Goal: Task Accomplishment & Management: Complete application form

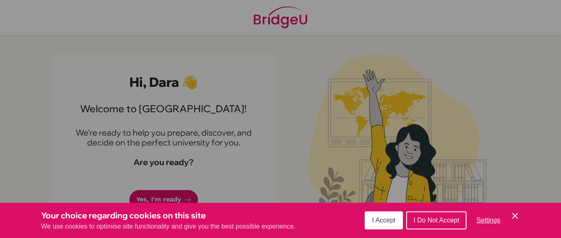
click at [389, 218] on span "I Accept" at bounding box center [383, 220] width 23 height 7
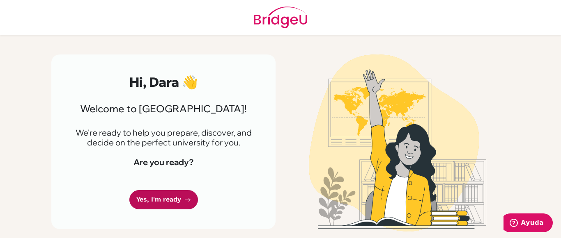
click at [169, 206] on link "Yes, I'm ready" at bounding box center [163, 199] width 69 height 19
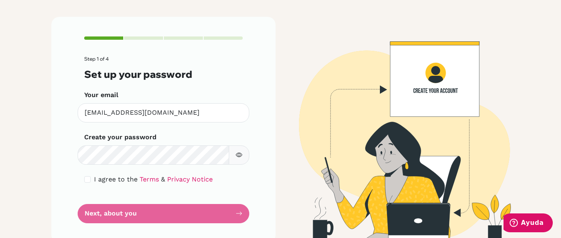
scroll to position [41, 0]
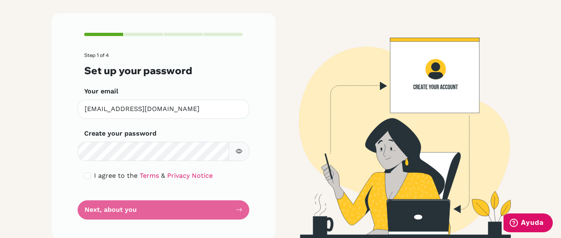
click at [236, 149] on icon "button" at bounding box center [239, 151] width 7 height 7
click at [236, 155] on icon "button" at bounding box center [239, 151] width 7 height 7
click at [166, 148] on div "Make sure it's at least 6 characters" at bounding box center [164, 151] width 172 height 19
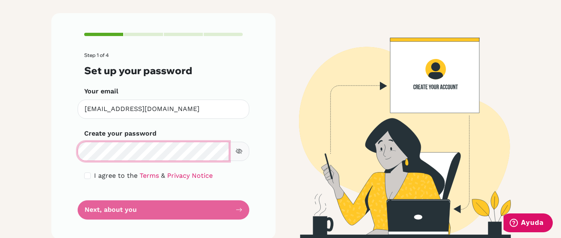
scroll to position [49, 0]
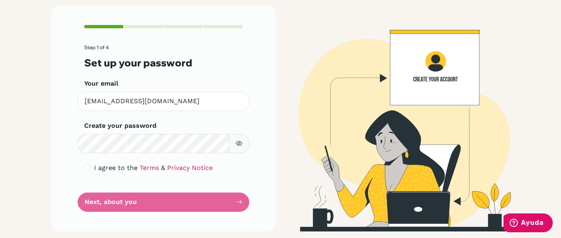
click at [235, 205] on form "Step 1 of 4 Set up your password Your email [EMAIL_ADDRESS][DOMAIN_NAME] Invali…" at bounding box center [163, 128] width 158 height 167
click at [231, 191] on form "Step 1 of 4 Set up your password Your email [EMAIL_ADDRESS][DOMAIN_NAME] Invali…" at bounding box center [163, 128] width 158 height 167
click at [226, 204] on form "Step 1 of 4 Set up your password Your email [EMAIL_ADDRESS][DOMAIN_NAME] Invali…" at bounding box center [163, 128] width 158 height 167
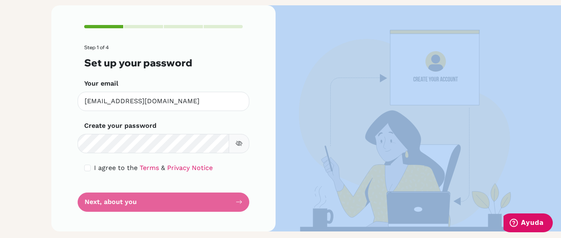
click at [226, 204] on form "Step 1 of 4 Set up your password Your email [EMAIL_ADDRESS][DOMAIN_NAME] Invali…" at bounding box center [163, 128] width 158 height 167
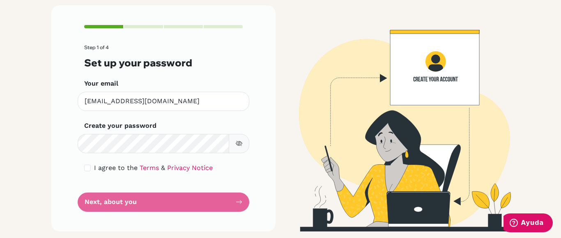
click at [226, 204] on form "Step 1 of 4 Set up your password Your email [EMAIL_ADDRESS][DOMAIN_NAME] Invali…" at bounding box center [163, 128] width 158 height 167
click at [231, 145] on button "button" at bounding box center [239, 143] width 21 height 19
click at [159, 194] on form "Step 1 of 4 Set up your password Your email [EMAIL_ADDRESS][DOMAIN_NAME] Invali…" at bounding box center [163, 128] width 158 height 167
click at [165, 201] on form "Step 1 of 4 Set up your password Your email [EMAIL_ADDRESS][DOMAIN_NAME] Invali…" at bounding box center [163, 128] width 158 height 167
click at [202, 204] on form "Step 1 of 4 Set up your password Your email [EMAIL_ADDRESS][DOMAIN_NAME] Invali…" at bounding box center [163, 128] width 158 height 167
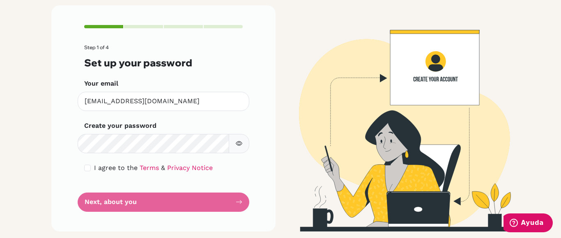
click at [235, 139] on button "button" at bounding box center [239, 143] width 21 height 19
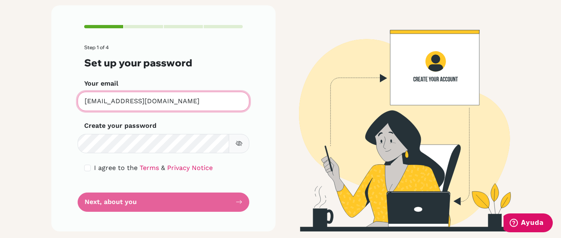
click at [98, 104] on input "[EMAIL_ADDRESS][DOMAIN_NAME]" at bounding box center [164, 101] width 172 height 19
click at [176, 105] on input "[EMAIL_ADDRESS][DOMAIN_NAME]" at bounding box center [164, 101] width 172 height 19
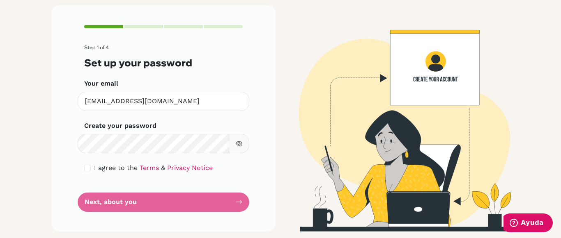
click at [228, 196] on form "Step 1 of 4 Set up your password Your email [EMAIL_ADDRESS][DOMAIN_NAME] Invali…" at bounding box center [163, 128] width 158 height 167
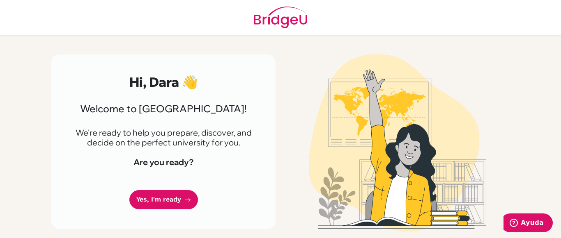
click at [560, 44] on main "Hi, Dara 👋 Welcome to BridgeU! We're ready to help you prepare, discover, and d…" at bounding box center [280, 119] width 561 height 238
drag, startPoint x: 560, startPoint y: 44, endPoint x: 560, endPoint y: 115, distance: 71.0
click at [560, 115] on main "Hi, Dara 👋 Welcome to BridgeU! We're ready to help you prepare, discover, and d…" at bounding box center [280, 119] width 561 height 238
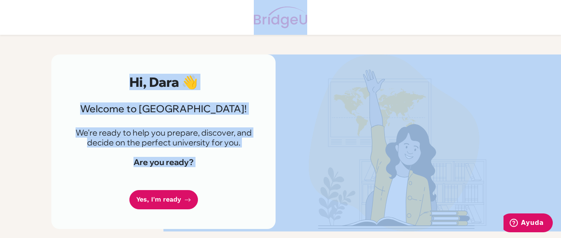
click at [521, 32] on header at bounding box center [280, 17] width 561 height 35
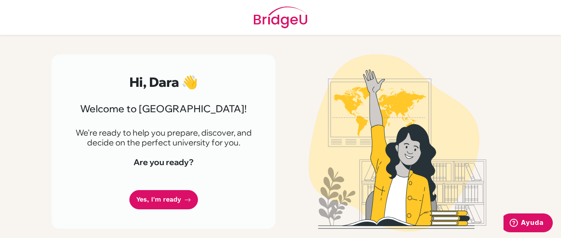
click at [172, 188] on div "Hi, Dara 👋 Welcome to BridgeU! We're ready to help you prepare, discover, and d…" at bounding box center [163, 142] width 224 height 175
click at [170, 196] on link "Yes, I'm ready" at bounding box center [163, 199] width 69 height 19
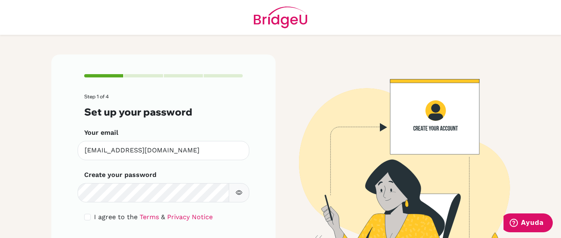
click at [130, 216] on label "I agree to the Terms & Privacy Notice" at bounding box center [153, 218] width 119 height 10
click at [140, 216] on link "Terms" at bounding box center [149, 217] width 19 height 8
click at [236, 191] on icon "button" at bounding box center [239, 193] width 7 height 7
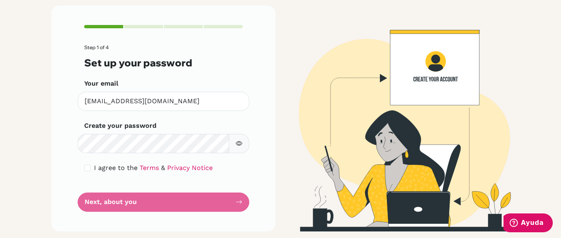
click at [131, 206] on form "Step 1 of 4 Set up your password Your email [EMAIL_ADDRESS][DOMAIN_NAME] Invali…" at bounding box center [163, 128] width 158 height 167
click at [131, 144] on div "Create your password Make sure it's at least 6 characters" at bounding box center [163, 137] width 158 height 32
click at [237, 142] on icon "button" at bounding box center [239, 144] width 7 height 5
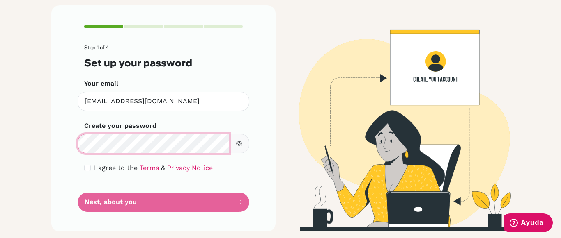
scroll to position [0, 0]
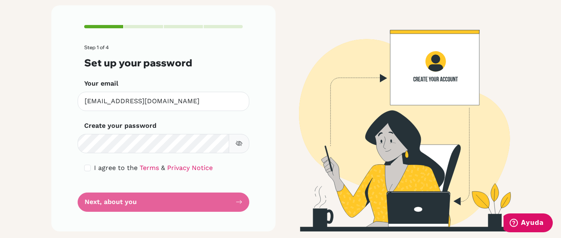
click at [217, 160] on form "Step 1 of 4 Set up your password Your email [EMAIL_ADDRESS][DOMAIN_NAME] Invali…" at bounding box center [163, 128] width 158 height 167
click at [99, 170] on span "I agree to the" at bounding box center [116, 168] width 44 height 8
click at [94, 167] on span "I agree to the" at bounding box center [116, 168] width 44 height 8
click at [510, 204] on div "Step 1 of 4 Set up your password Your email [EMAIL_ADDRESS][DOMAIN_NAME] Invali…" at bounding box center [280, 118] width 468 height 227
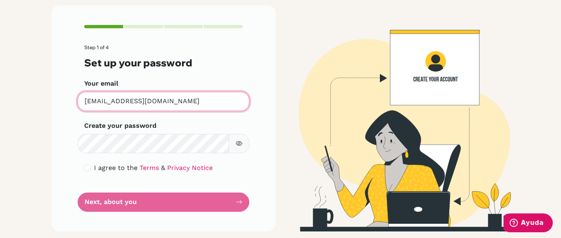
click at [235, 105] on input "[EMAIL_ADDRESS][DOMAIN_NAME]" at bounding box center [164, 101] width 172 height 19
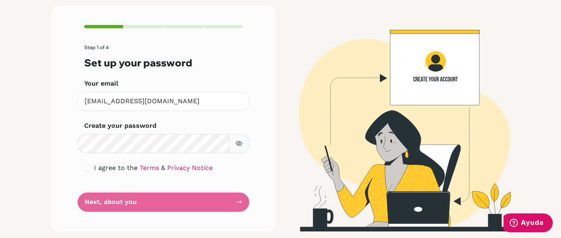
click at [236, 144] on icon "button" at bounding box center [239, 143] width 7 height 7
click at [231, 204] on form "Step 1 of 4 Set up your password Your email [EMAIL_ADDRESS][DOMAIN_NAME] Invali…" at bounding box center [163, 128] width 158 height 167
click at [84, 197] on form "Step 1 of 4 Set up your password Your email [EMAIL_ADDRESS][DOMAIN_NAME] Invali…" at bounding box center [163, 128] width 158 height 167
click at [85, 168] on input "checkbox" at bounding box center [87, 168] width 7 height 7
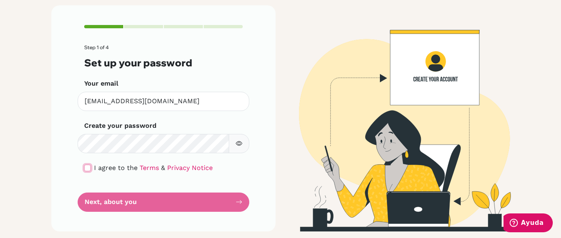
checkbox input "true"
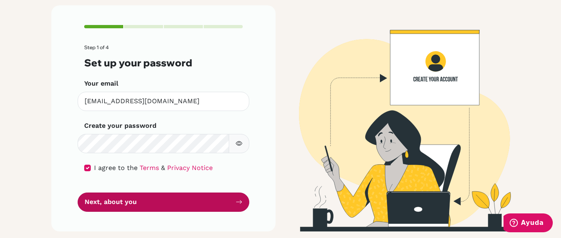
click at [123, 200] on button "Next, about you" at bounding box center [164, 202] width 172 height 19
